Goal: Task Accomplishment & Management: Manage account settings

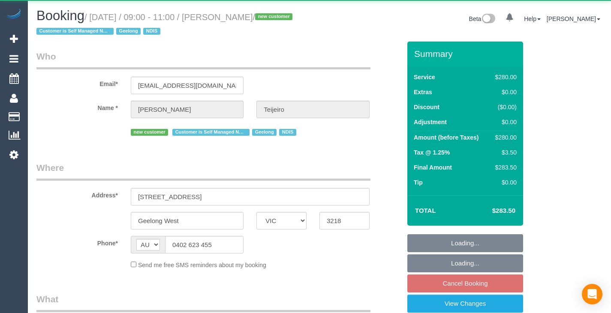
select select "VIC"
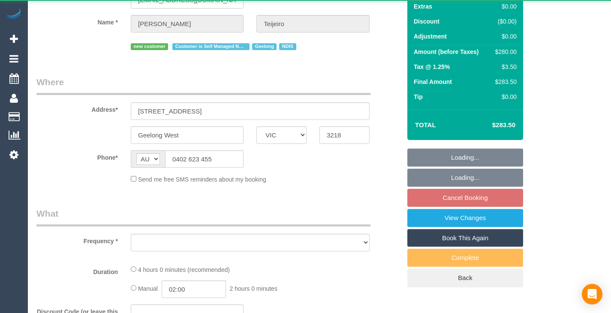
select select "string:stripe-pm_1S9yVx2GScqysDRVAgbshclh"
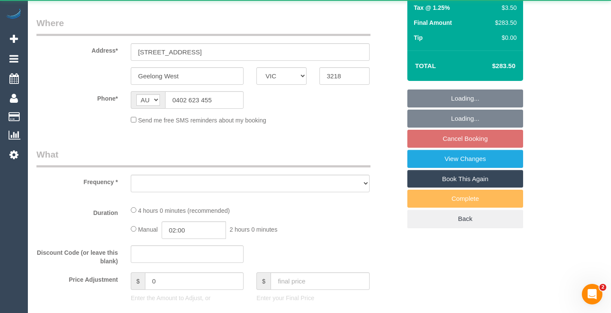
scroll to position [193, 0]
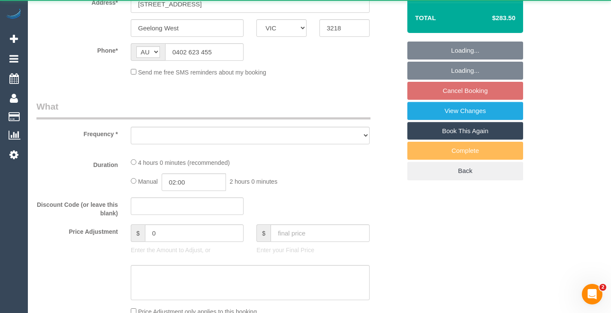
select select "object:594"
select select "240"
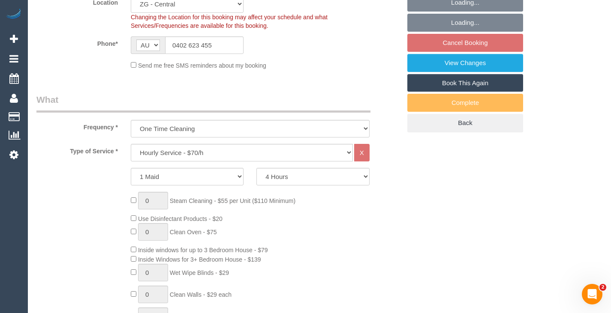
select select "object:828"
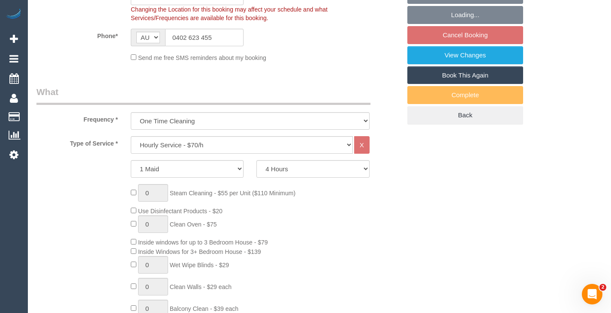
scroll to position [254, 0]
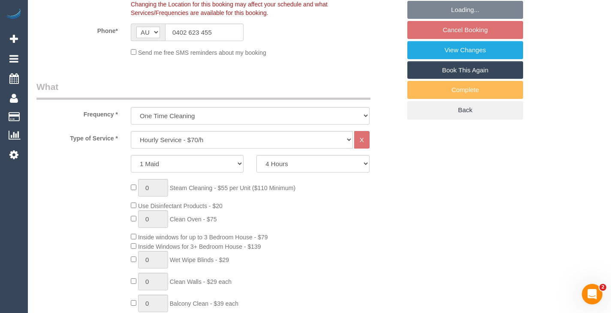
select select "spot3"
select select "number:27"
select select "number:14"
select select "number:19"
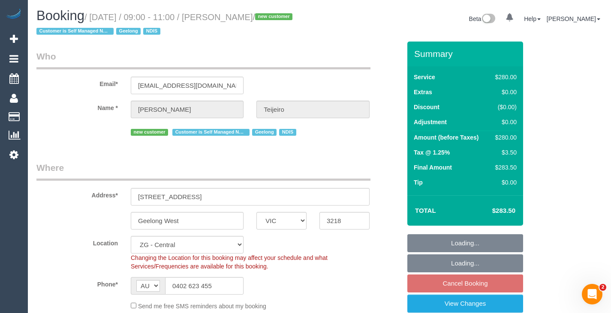
scroll to position [0, 0]
